Goal: Navigation & Orientation: Find specific page/section

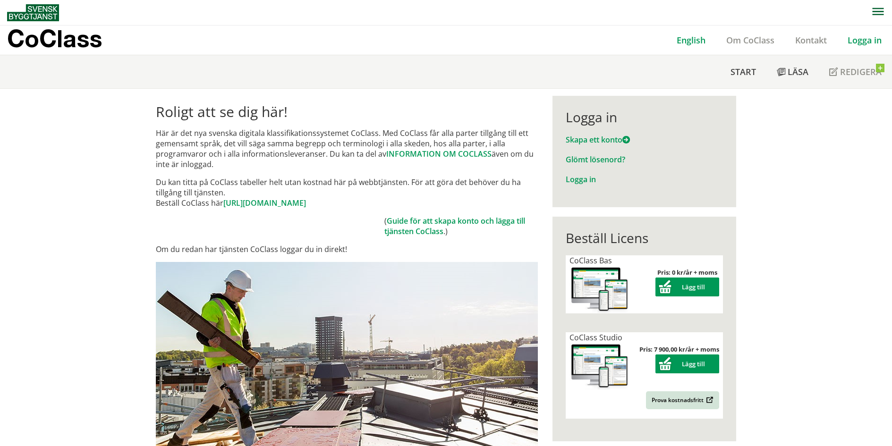
click at [700, 41] on link "English" at bounding box center [691, 39] width 50 height 11
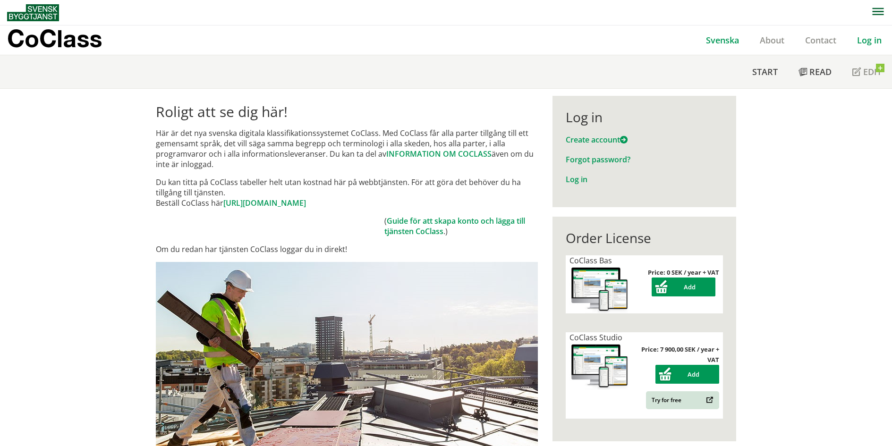
click at [721, 42] on link "Svenska" at bounding box center [722, 39] width 54 height 11
click at [759, 68] on span "Start" at bounding box center [764, 71] width 25 height 11
click at [759, 71] on span "Start" at bounding box center [764, 71] width 25 height 11
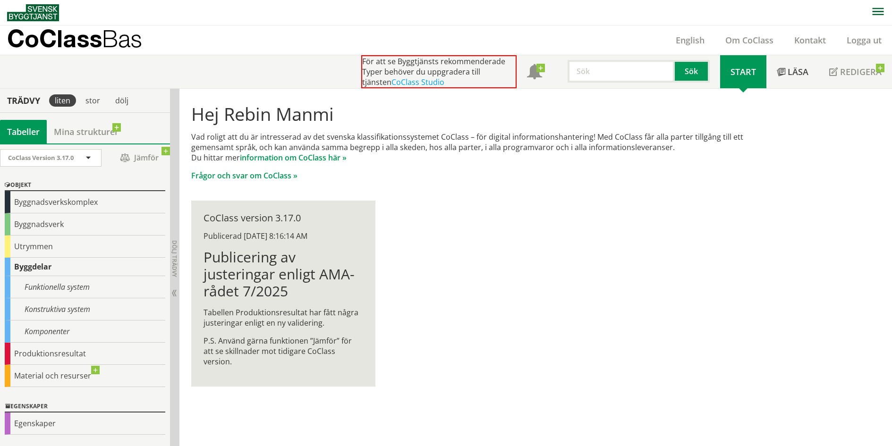
click at [620, 295] on div "Hej Rebin Manmi Vad roligt att du är intresserad av det svenska klassifikations…" at bounding box center [481, 245] width 604 height 313
click at [31, 12] on img at bounding box center [33, 12] width 52 height 17
